Goal: Task Accomplishment & Management: Manage account settings

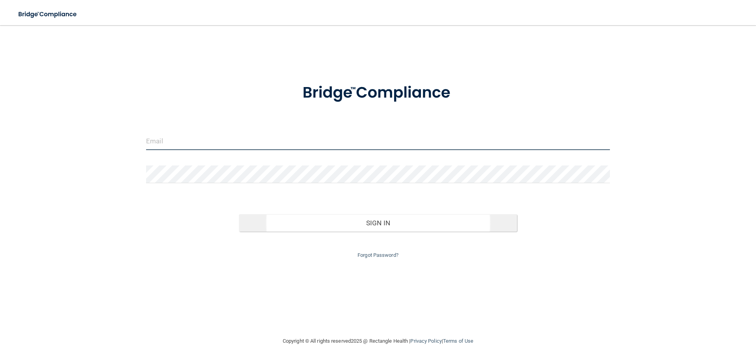
type input "[EMAIL_ADDRESS][DOMAIN_NAME]"
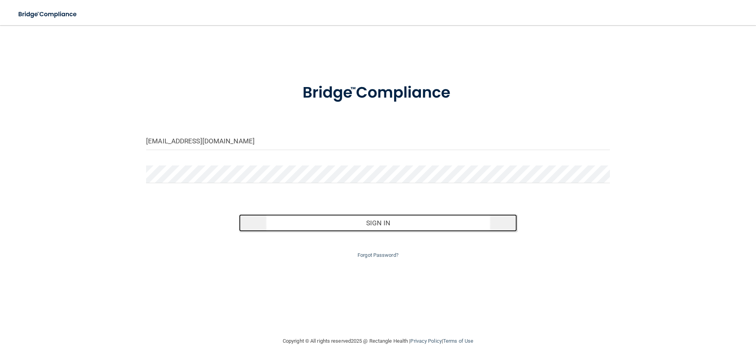
click at [380, 228] on button "Sign In" at bounding box center [378, 222] width 278 height 17
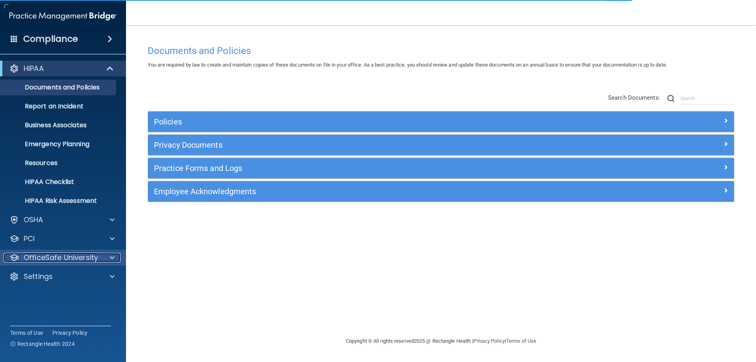
click at [81, 255] on p "OfficeSafe University" at bounding box center [61, 257] width 74 height 9
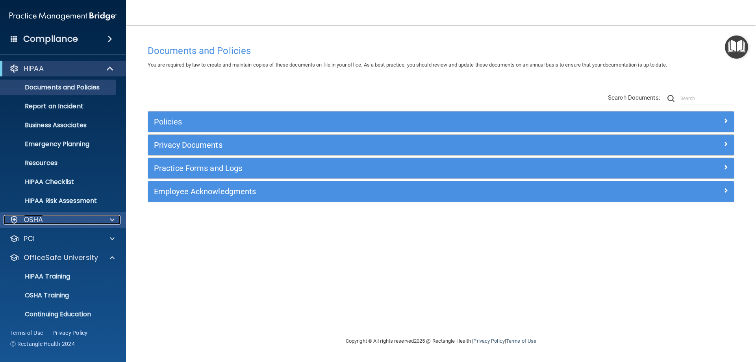
click at [88, 219] on div "OSHA" at bounding box center [53, 219] width 98 height 9
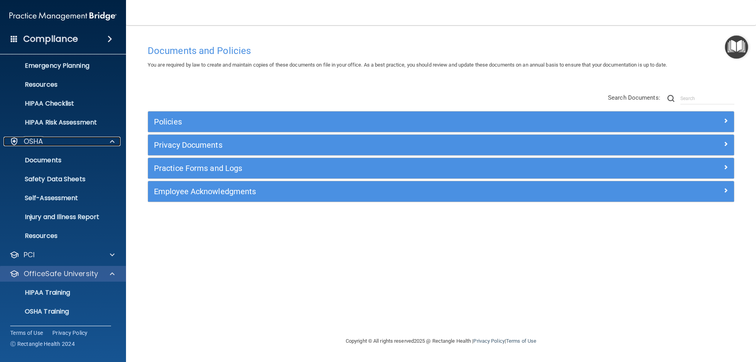
scroll to position [79, 0]
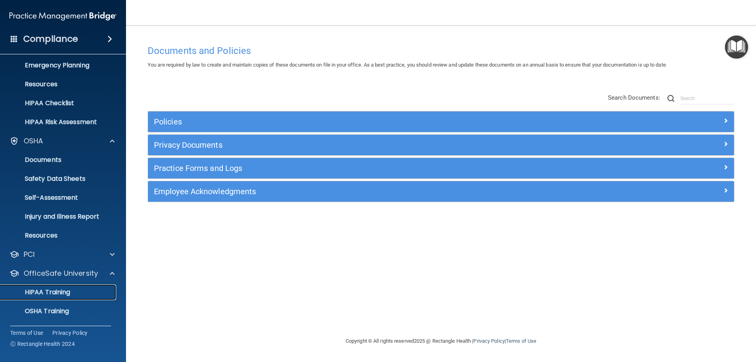
click at [67, 293] on p "HIPAA Training" at bounding box center [37, 292] width 65 height 8
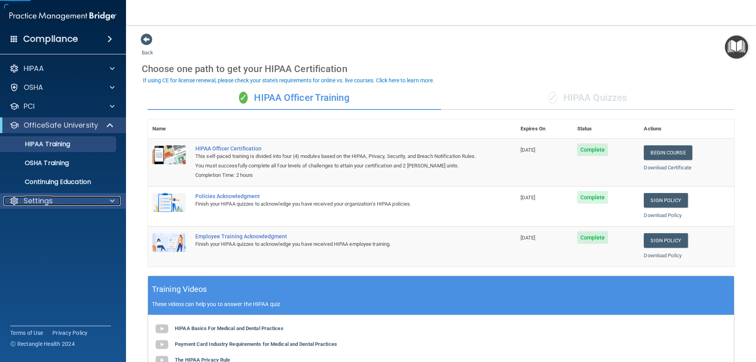
click at [60, 204] on div "Settings" at bounding box center [53, 200] width 98 height 9
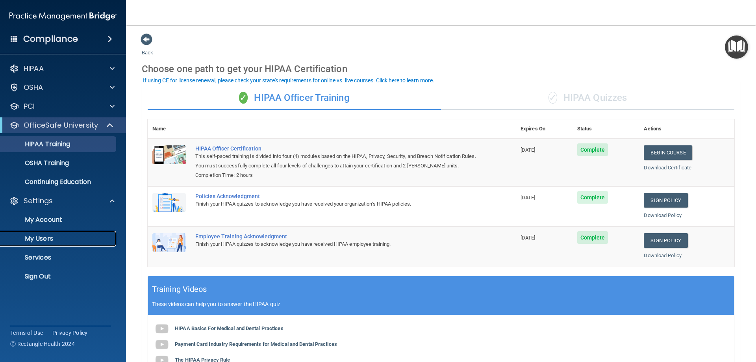
click at [47, 239] on p "My Users" at bounding box center [59, 239] width 108 height 8
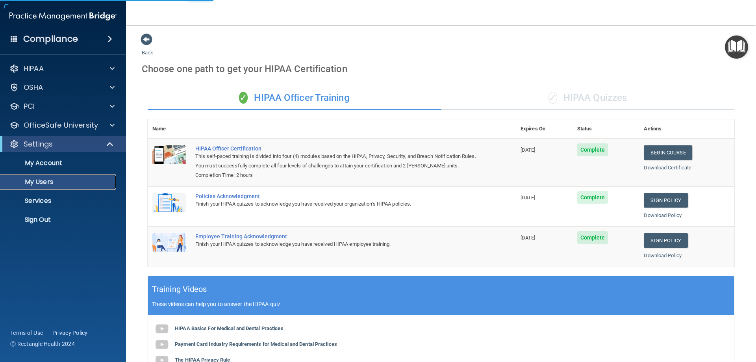
select select "20"
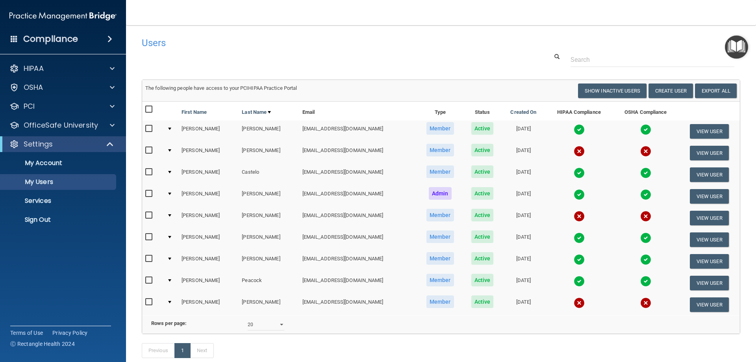
click at [147, 213] on input "checkbox" at bounding box center [149, 215] width 9 height 6
checkbox input "true"
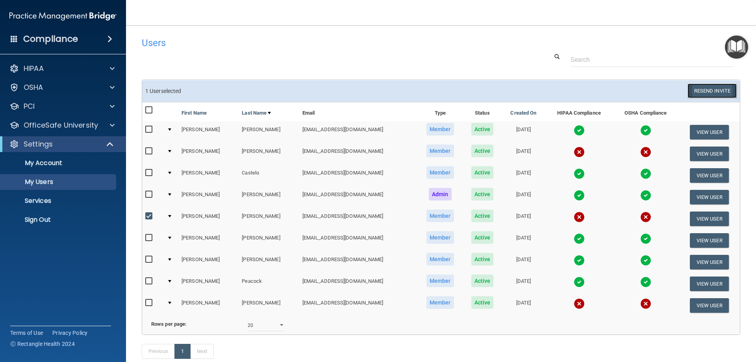
click at [696, 90] on button "Resend Invite" at bounding box center [712, 90] width 49 height 15
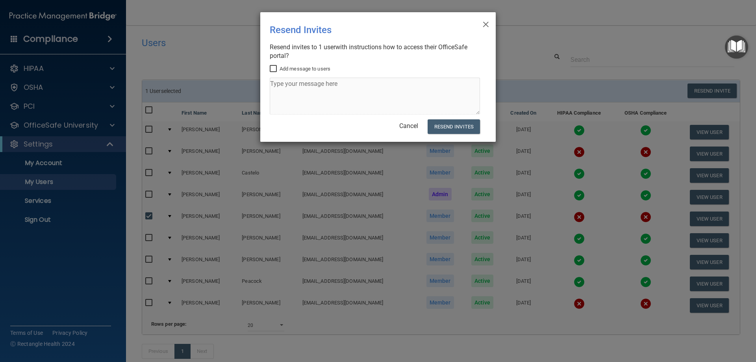
click at [272, 69] on input "Add message to users" at bounding box center [274, 69] width 9 height 6
checkbox input "true"
click at [276, 81] on textarea at bounding box center [375, 96] width 210 height 37
type textarea "here is training thanks [PERSON_NAME]"
click at [458, 125] on button "Resend Invites" at bounding box center [454, 126] width 52 height 15
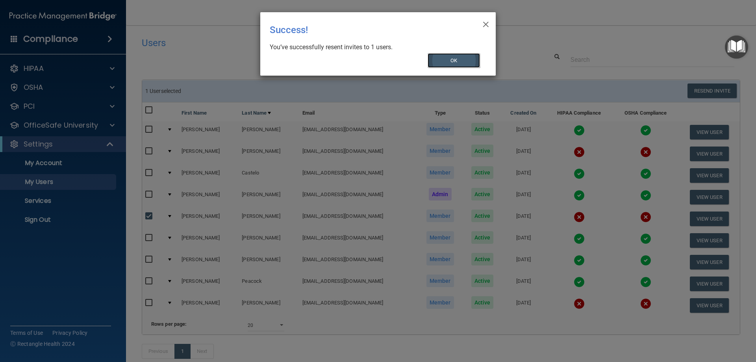
click at [460, 59] on button "OK" at bounding box center [454, 60] width 53 height 15
